Goal: Task Accomplishment & Management: Manage account settings

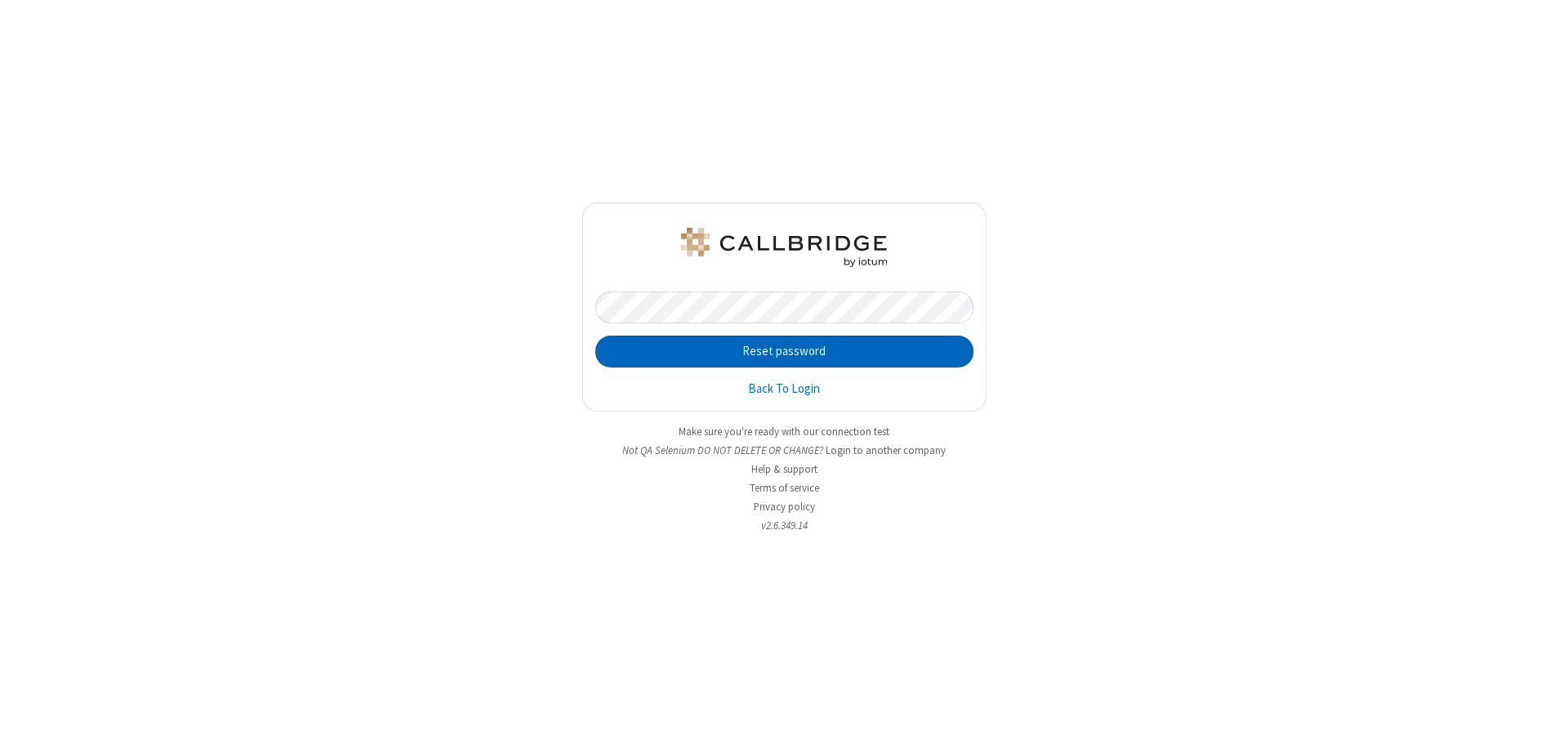
click at [784, 352] on button "Reset password" at bounding box center [784, 352] width 378 height 33
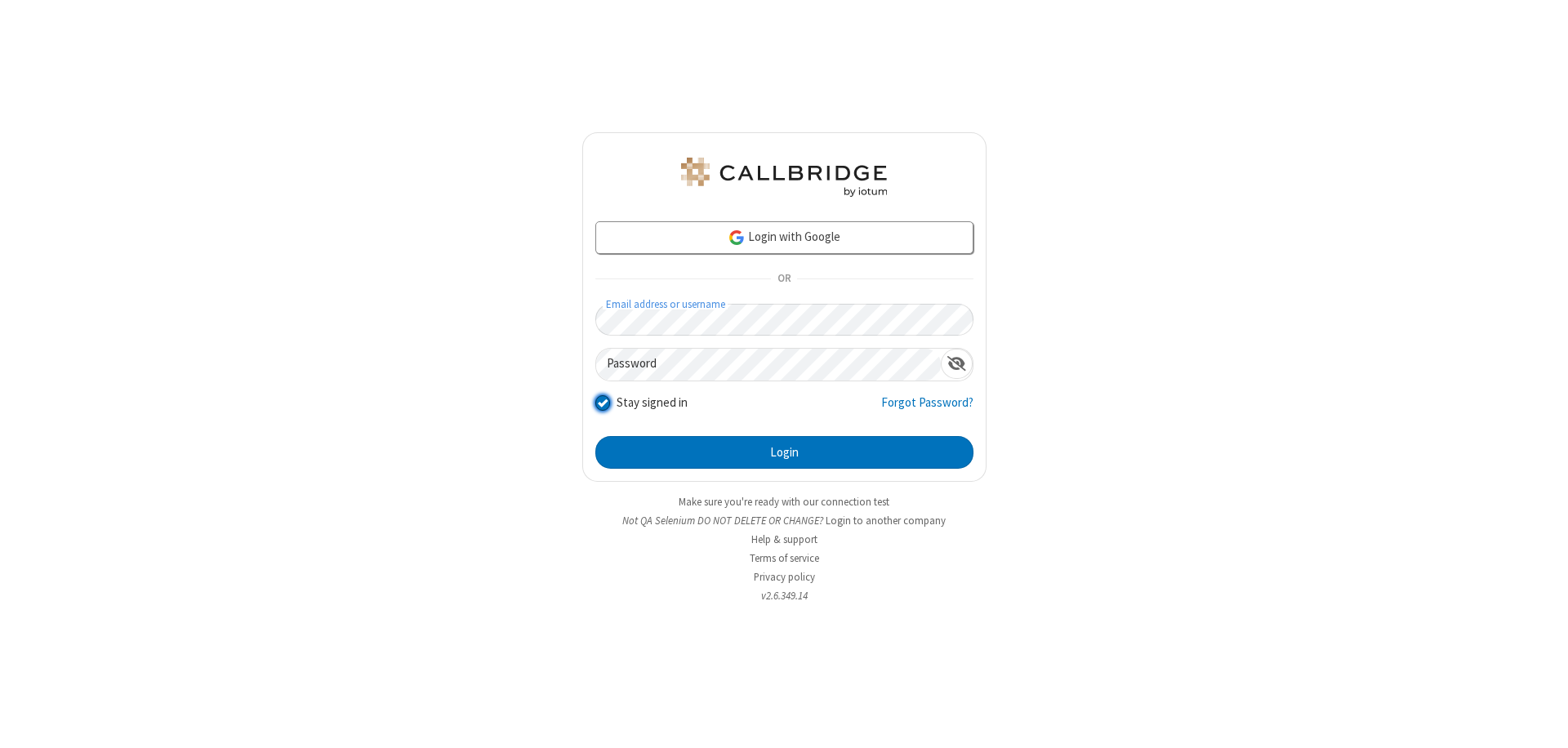
click at [602, 402] on input "Stay signed in" at bounding box center [603, 401] width 16 height 17
checkbox input "false"
click at [784, 452] on button "Login" at bounding box center [784, 452] width 378 height 33
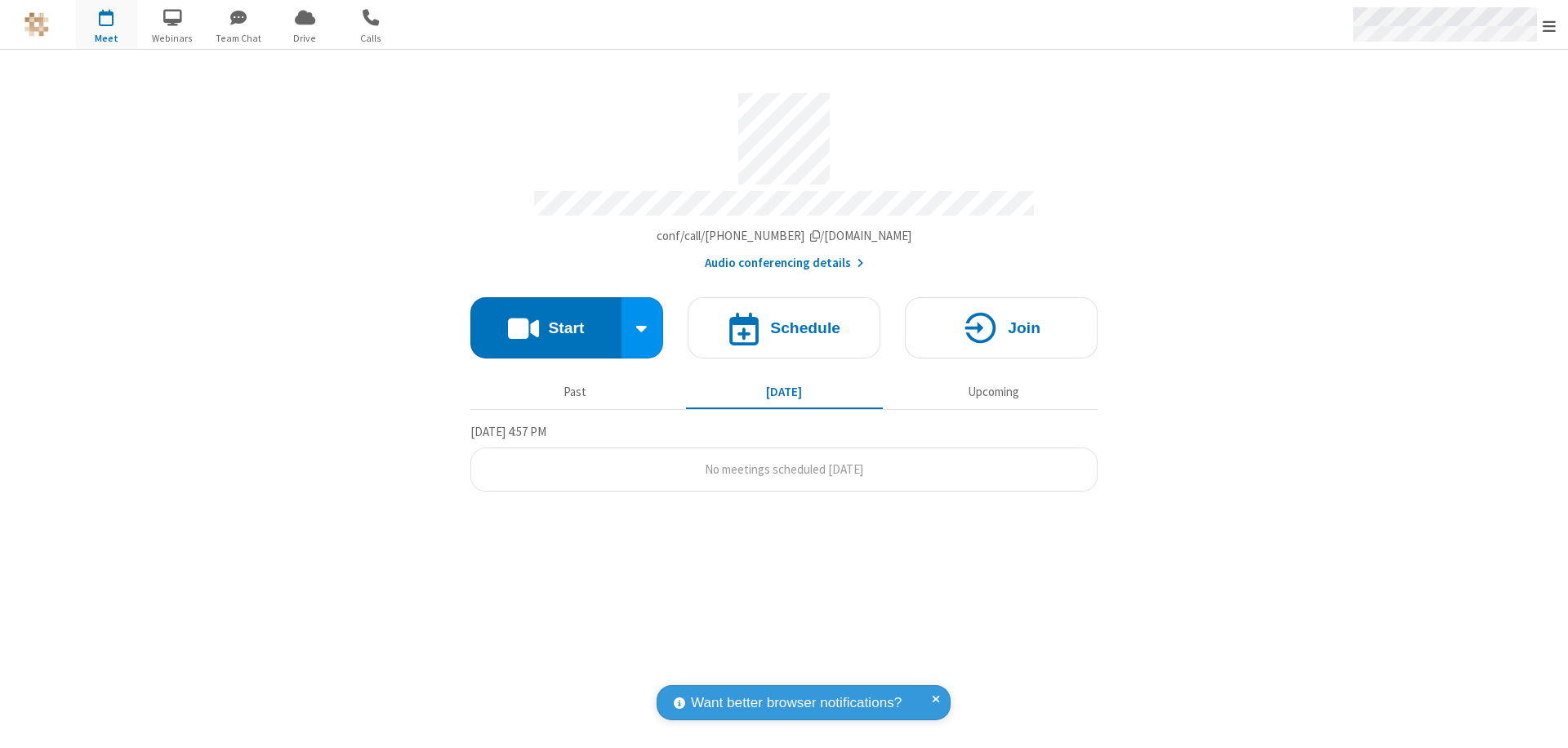
click at [1549, 25] on span "Open menu" at bounding box center [1548, 26] width 13 height 16
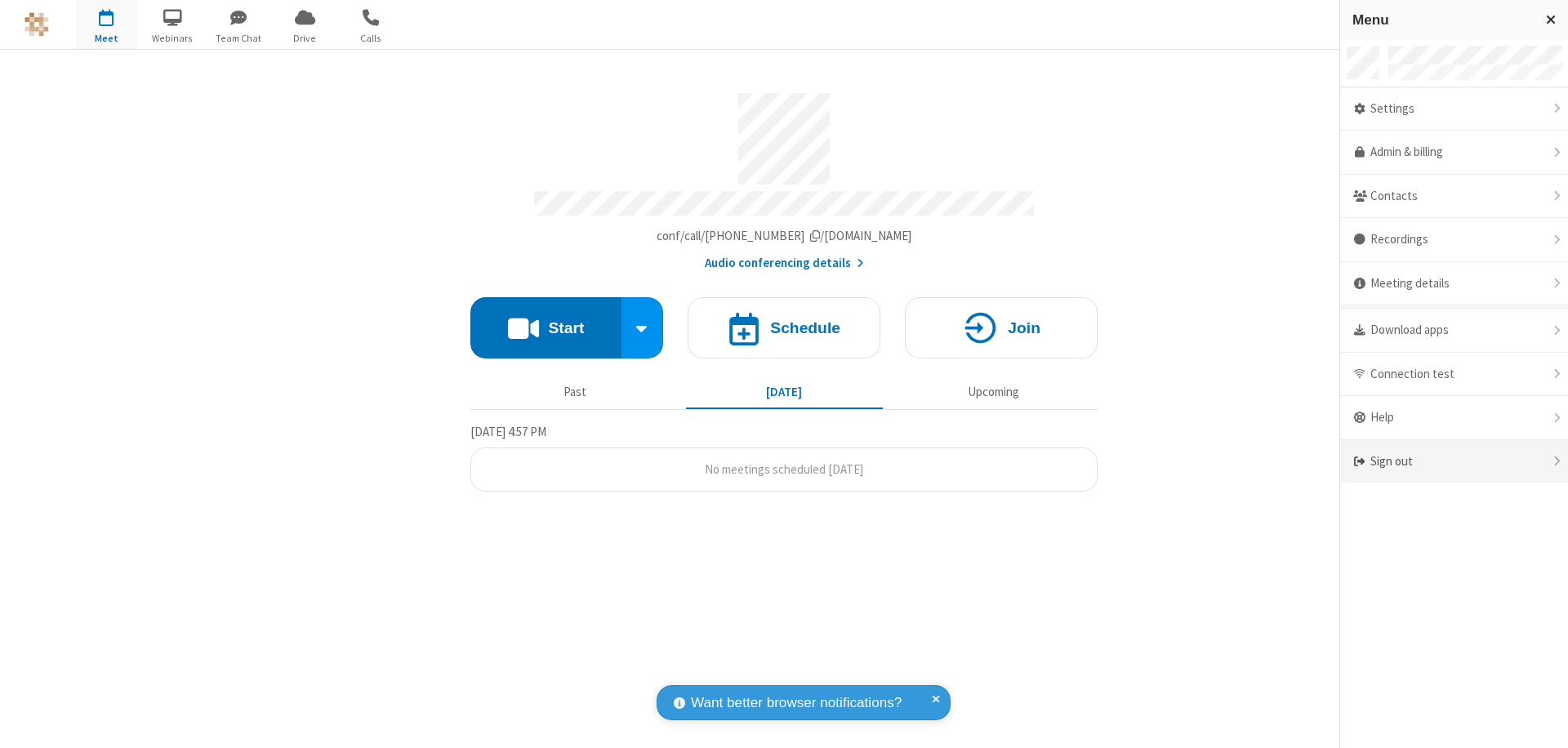
click at [1453, 462] on div "Sign out" at bounding box center [1453, 462] width 227 height 44
